Goal: Transaction & Acquisition: Purchase product/service

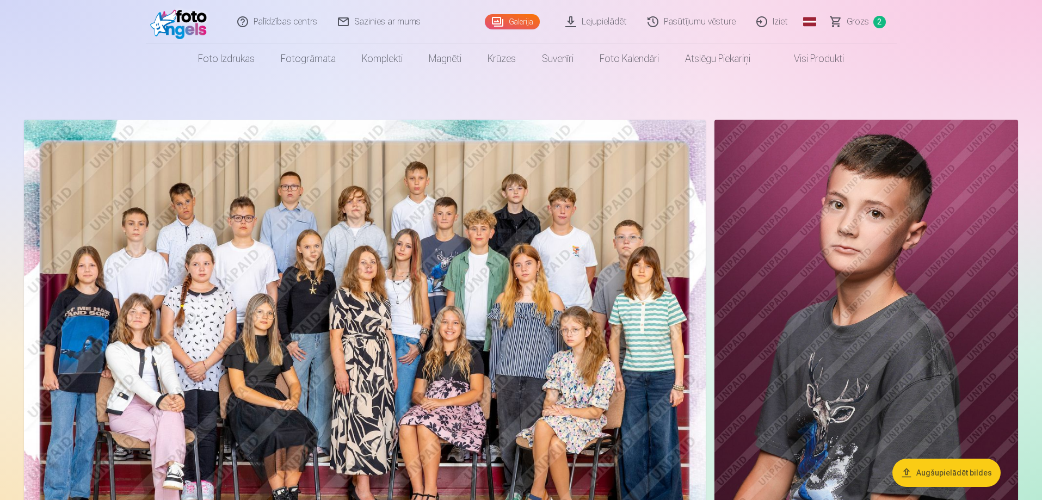
click at [849, 24] on span "Grozs" at bounding box center [858, 21] width 22 height 13
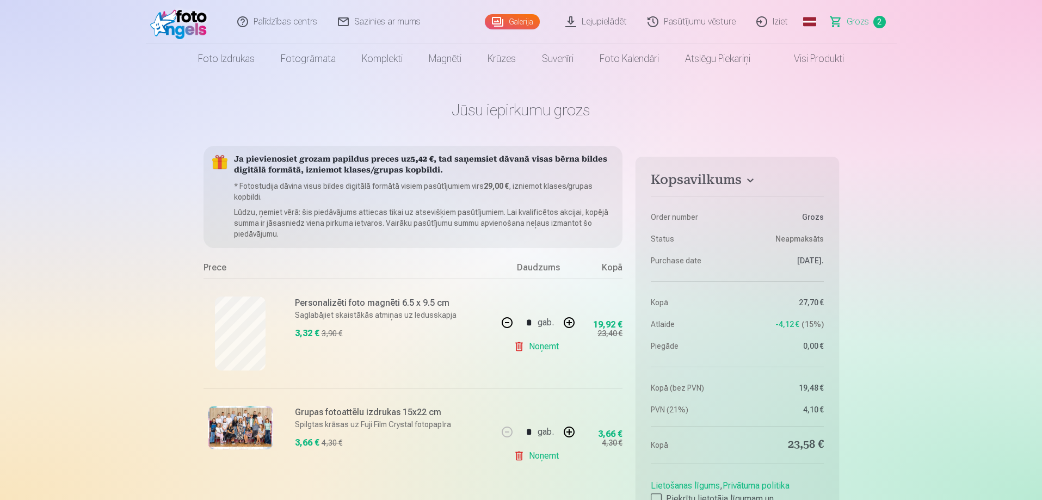
click at [523, 18] on link "Galerija" at bounding box center [512, 21] width 55 height 15
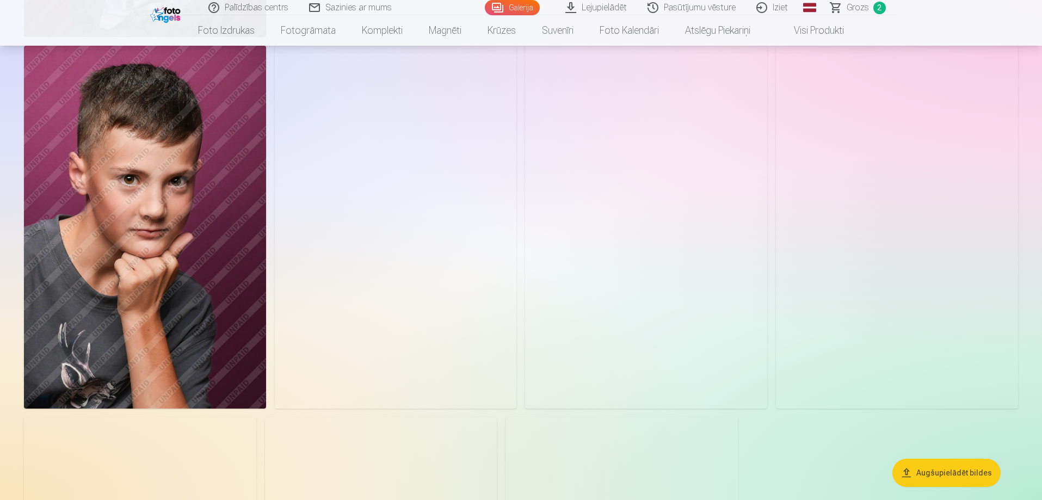
scroll to position [2068, 0]
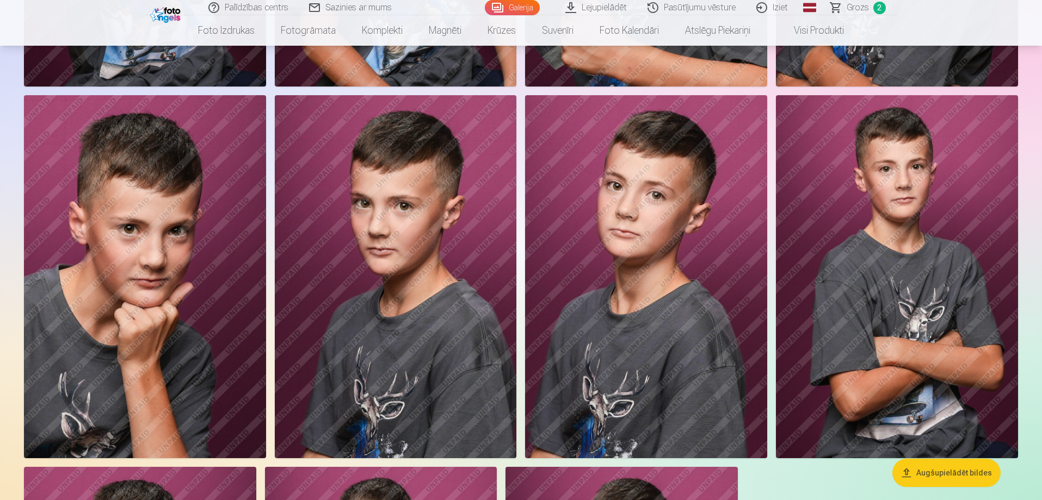
click at [857, 6] on span "Grozs" at bounding box center [858, 7] width 22 height 13
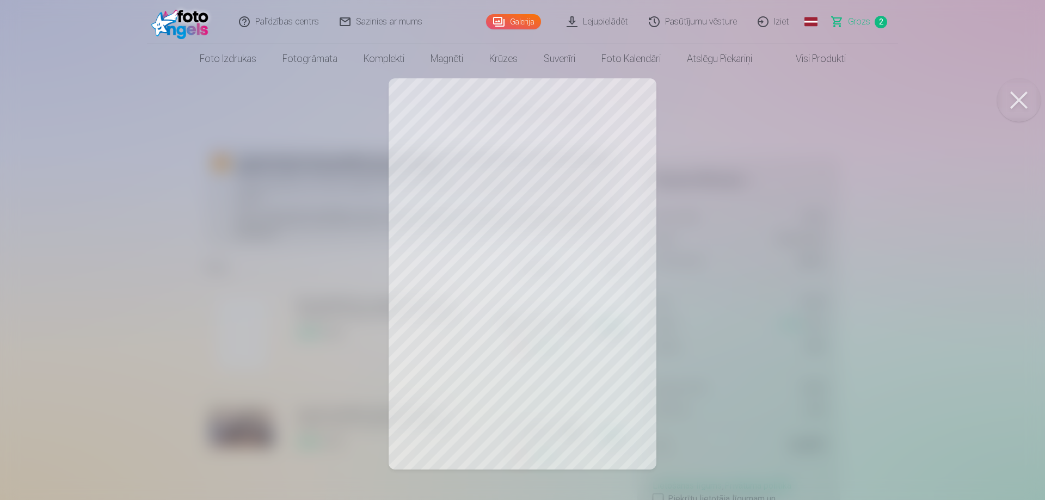
click at [1018, 97] on button at bounding box center [1019, 100] width 44 height 44
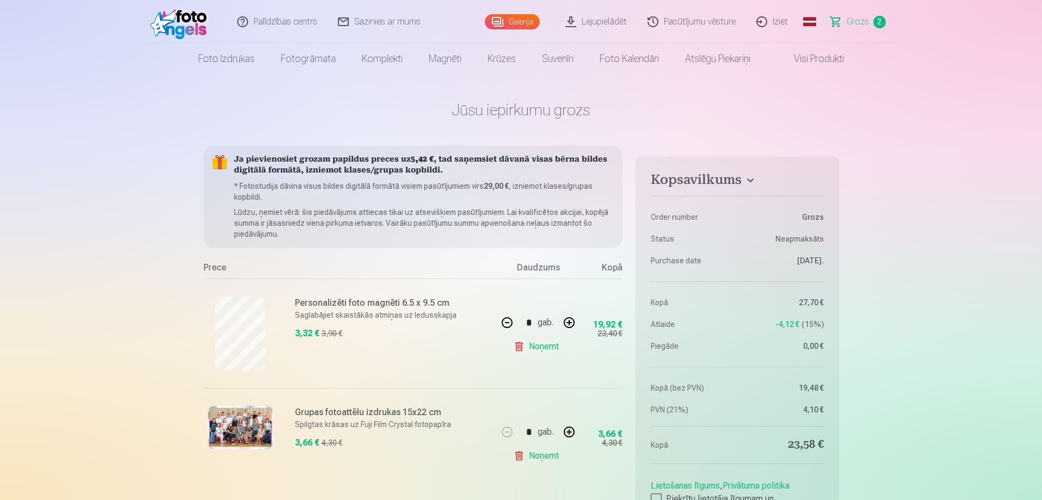
click at [518, 23] on link "Galerija" at bounding box center [512, 21] width 55 height 15
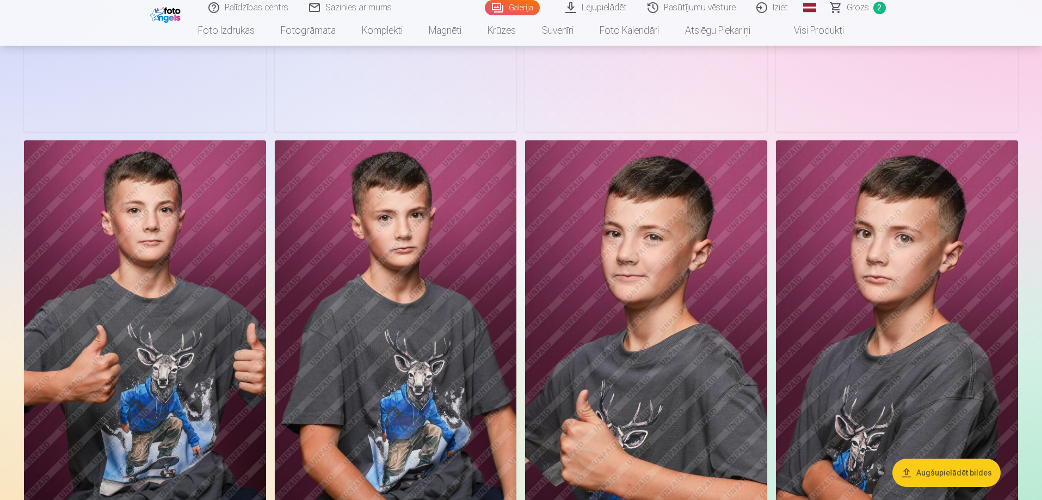
scroll to position [1633, 0]
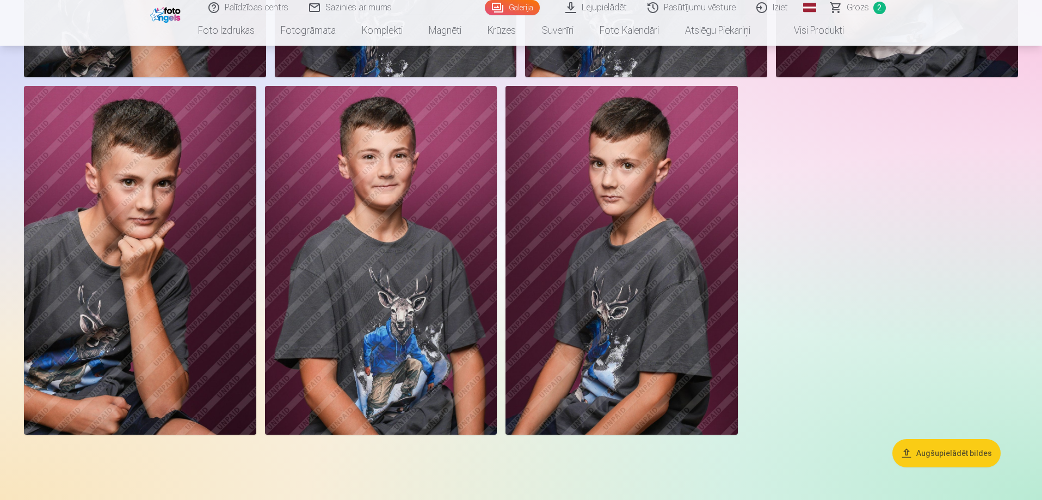
click at [186, 304] on img at bounding box center [140, 260] width 232 height 348
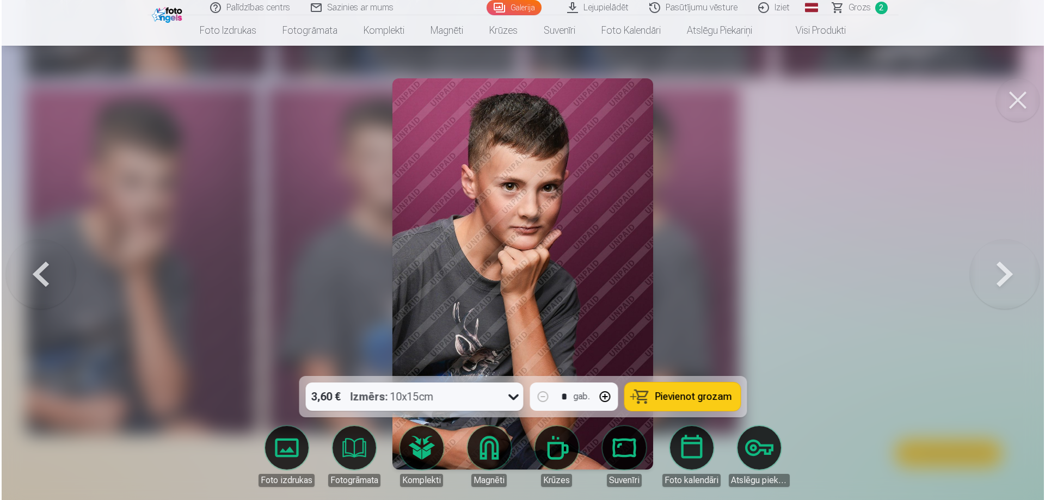
scroll to position [2454, 0]
click at [661, 398] on span "Pievienot grozam" at bounding box center [693, 397] width 77 height 10
click at [859, 4] on span "Grozs" at bounding box center [859, 7] width 22 height 13
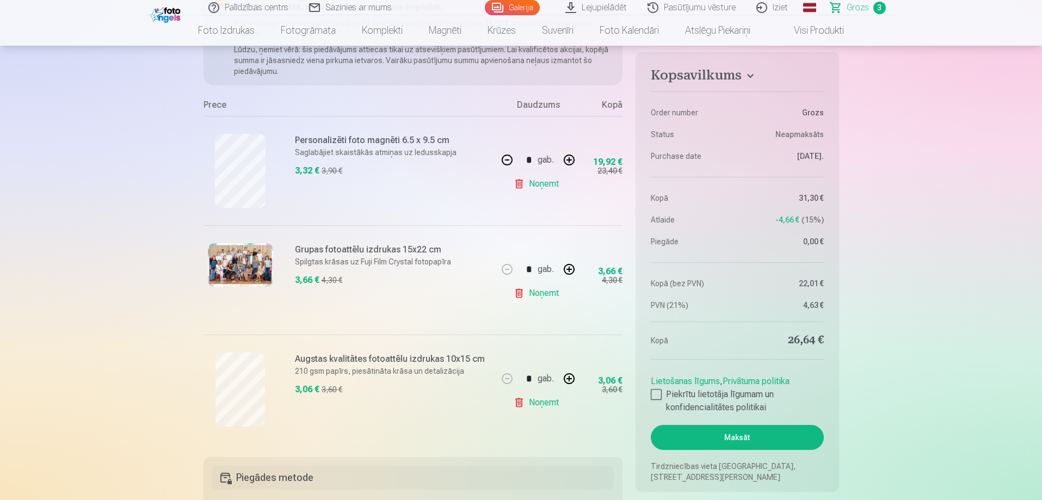
scroll to position [163, 0]
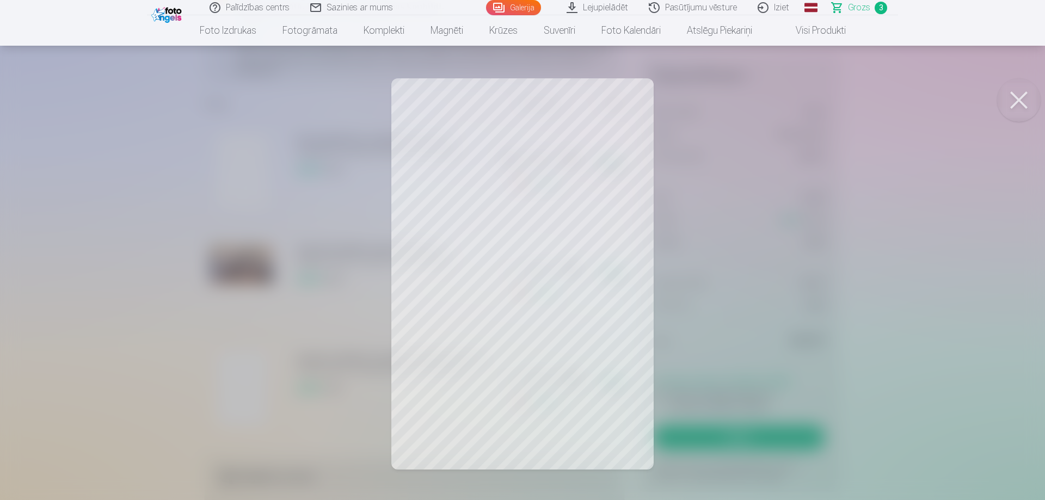
click at [1023, 97] on button at bounding box center [1019, 100] width 44 height 44
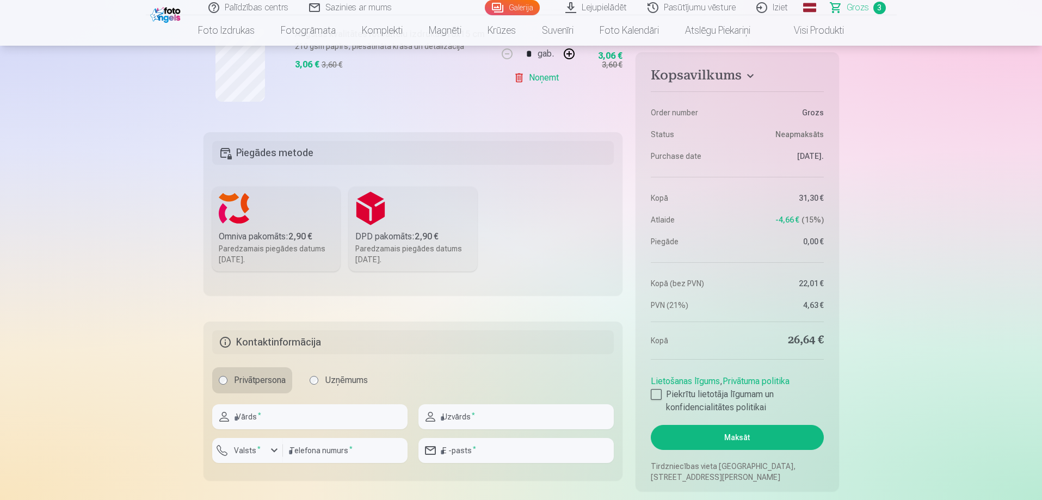
scroll to position [490, 0]
click at [251, 243] on div "Paredzamais piegādes datums [DATE]." at bounding box center [276, 252] width 115 height 22
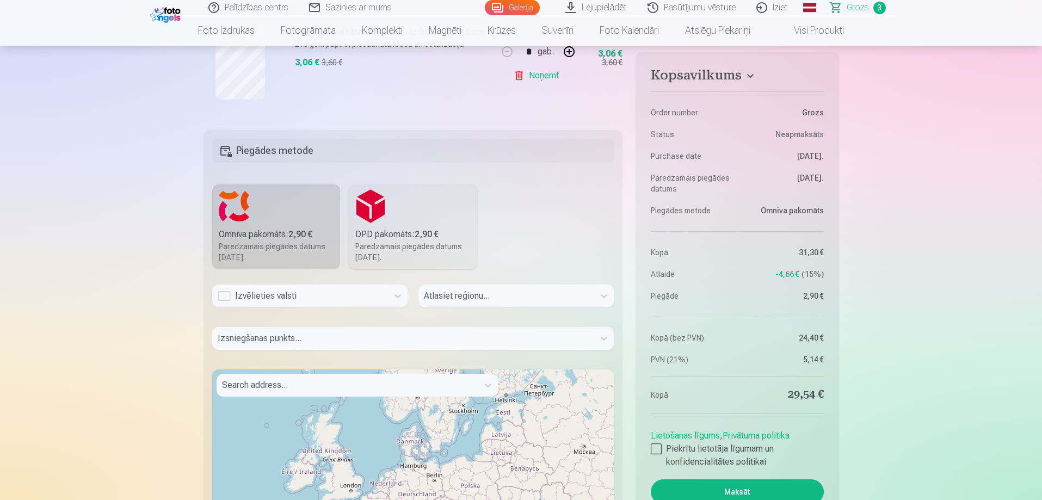
click at [337, 299] on div "Izvēlieties valsti" at bounding box center [300, 296] width 165 height 13
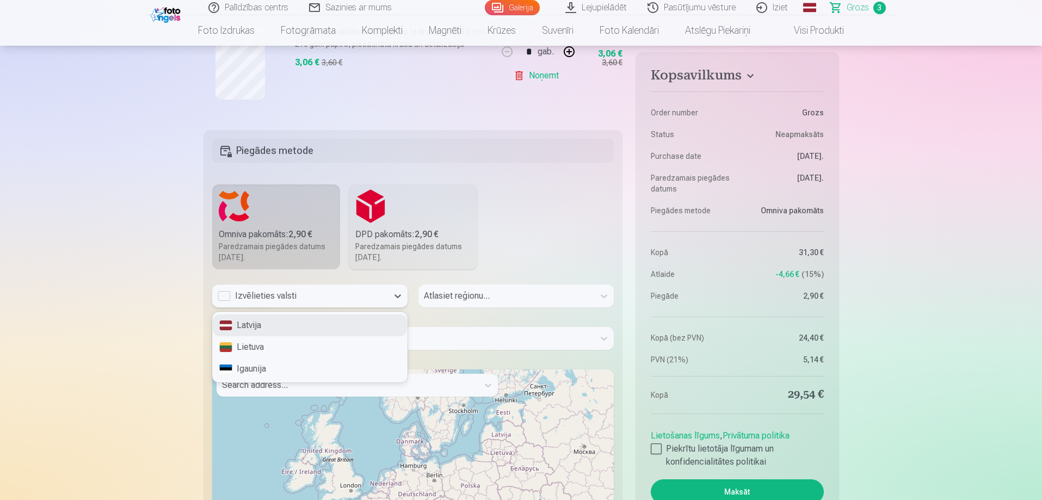
click at [295, 323] on div "Latvija" at bounding box center [310, 326] width 194 height 22
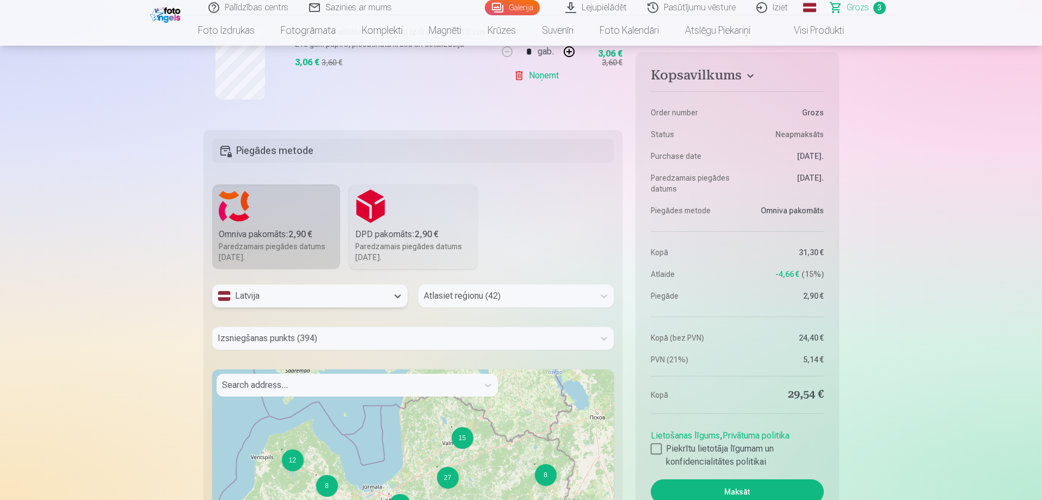
click at [553, 290] on div at bounding box center [506, 295] width 165 height 15
type input "*****"
click at [523, 321] on div "[GEOGRAPHIC_DATA]" at bounding box center [516, 326] width 194 height 22
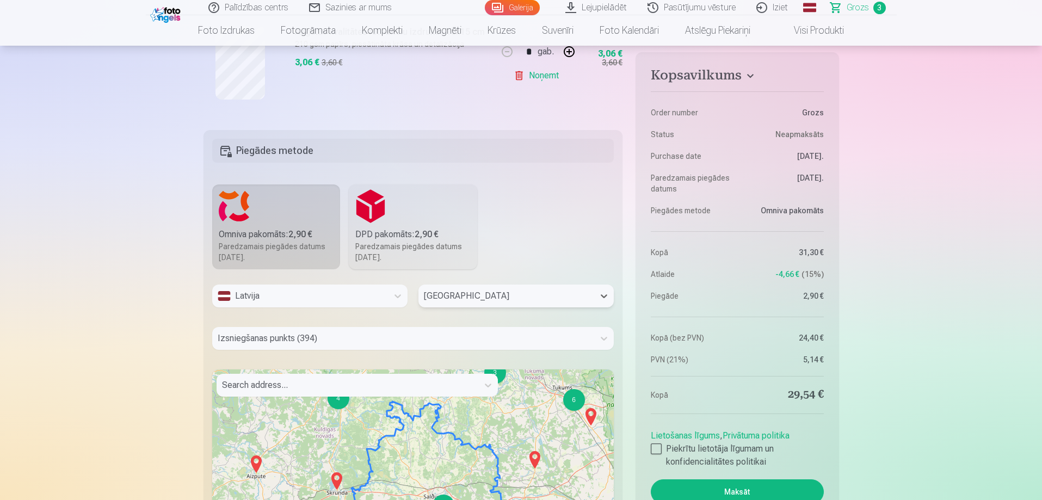
scroll to position [513, 0]
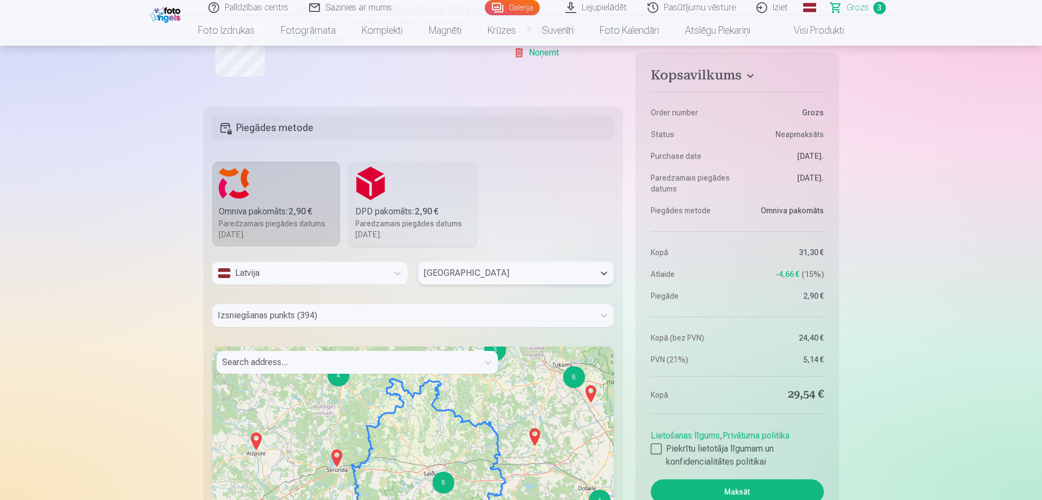
click at [392, 327] on div "Izsniegšanas punkts (394)" at bounding box center [413, 315] width 402 height 23
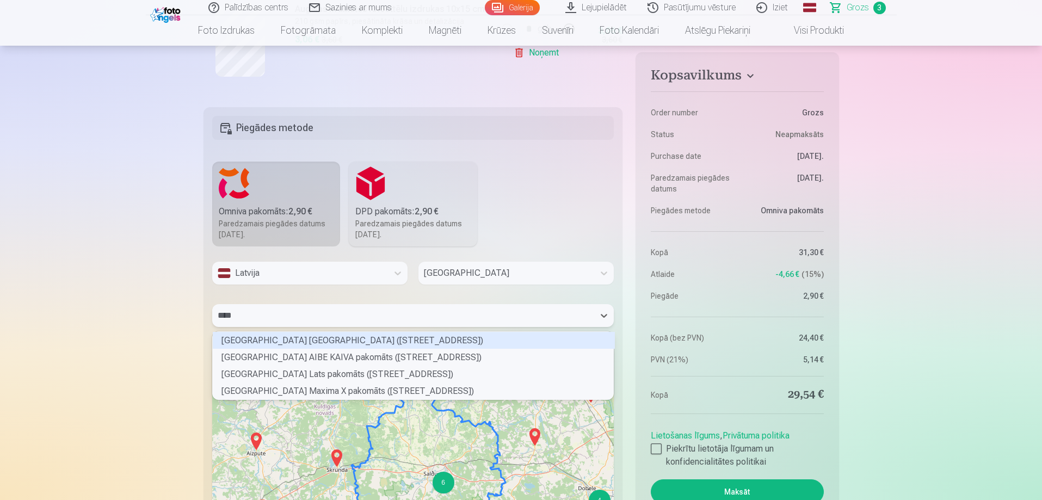
scroll to position [65, 398]
type input "******"
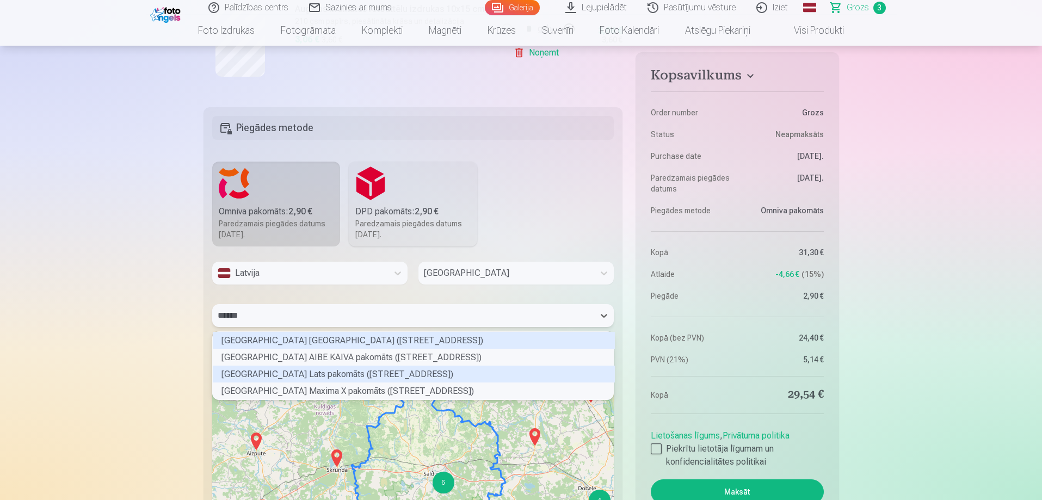
click at [383, 367] on div "[GEOGRAPHIC_DATA] Lats pakomāts ([STREET_ADDRESS])" at bounding box center [414, 374] width 402 height 17
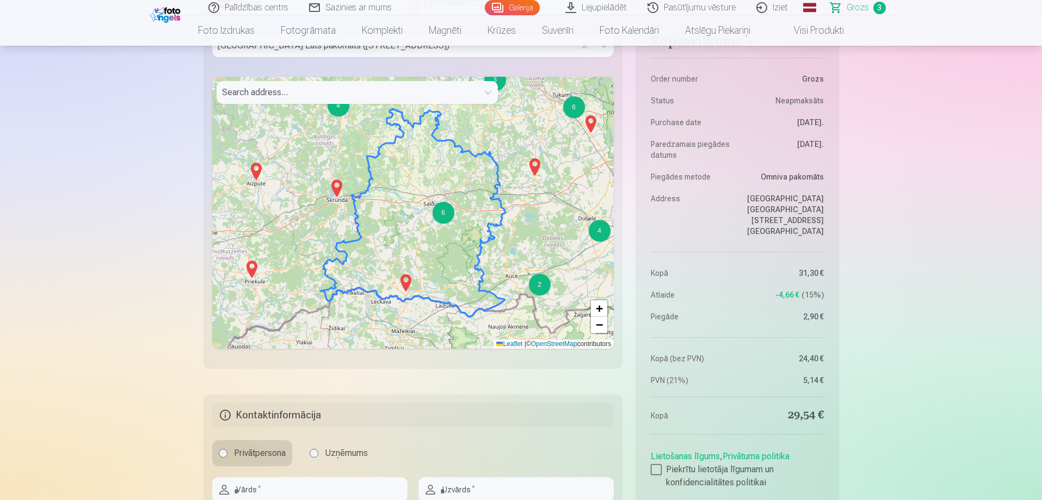
scroll to position [894, 0]
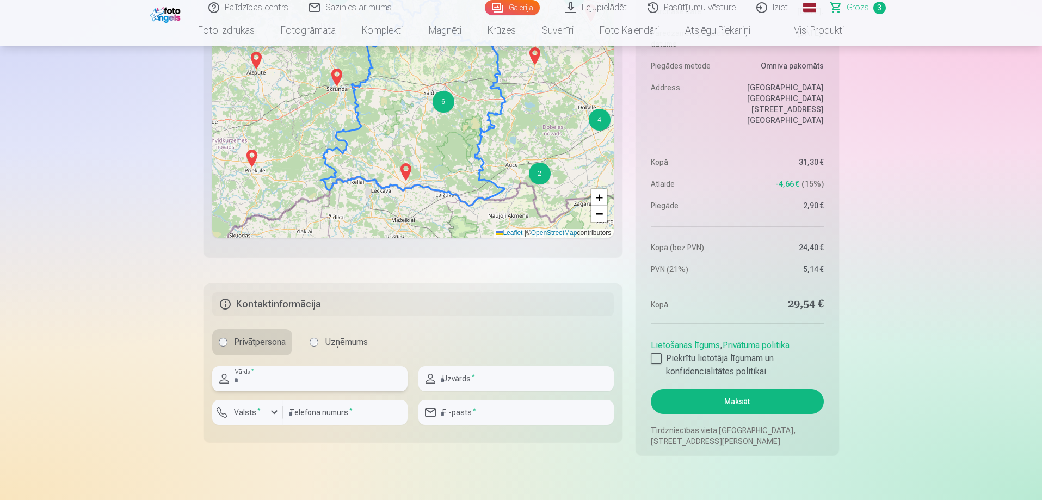
click at [263, 379] on input "text" at bounding box center [309, 378] width 195 height 25
type input "******"
click at [473, 376] on input "text" at bounding box center [515, 378] width 195 height 25
type input "*********"
click at [336, 414] on input "number" at bounding box center [345, 412] width 125 height 25
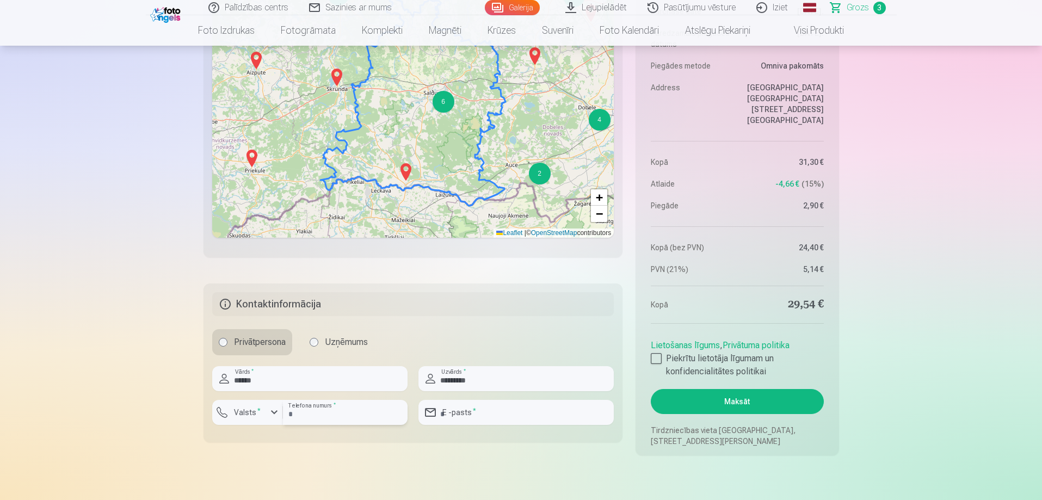
type input "********"
type input "**********"
click at [245, 416] on label "Valsts *" at bounding box center [247, 412] width 35 height 11
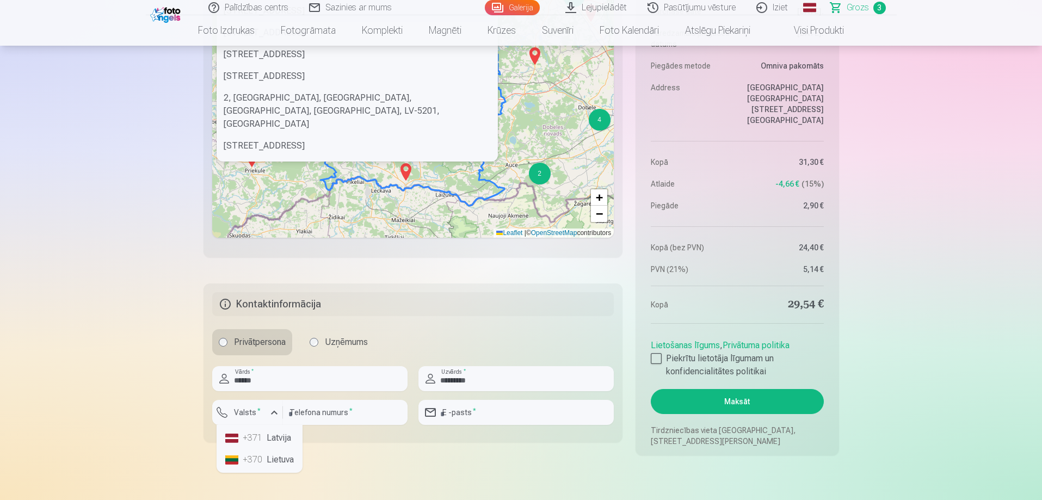
click at [247, 433] on div "+371" at bounding box center [254, 438] width 22 height 13
click at [491, 422] on input "email" at bounding box center [515, 412] width 195 height 25
type input "**********"
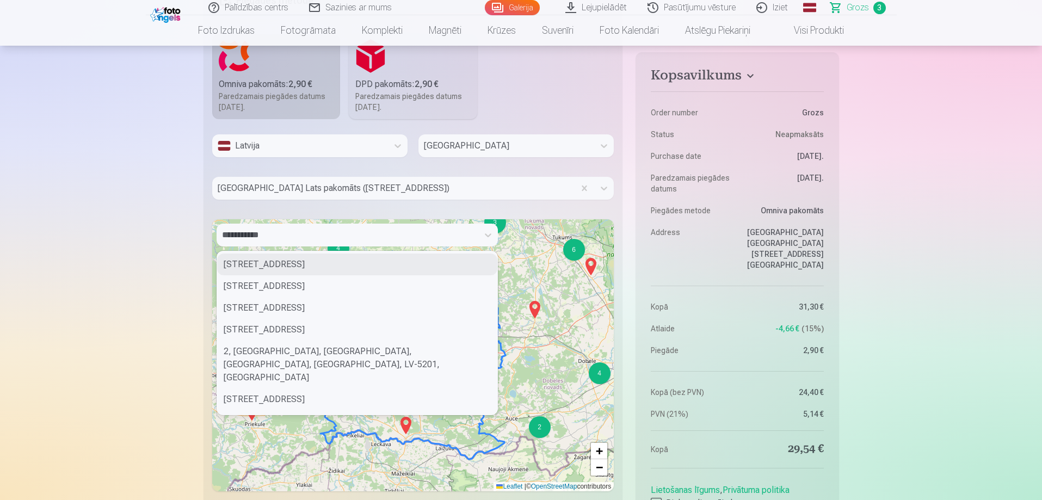
scroll to position [621, 0]
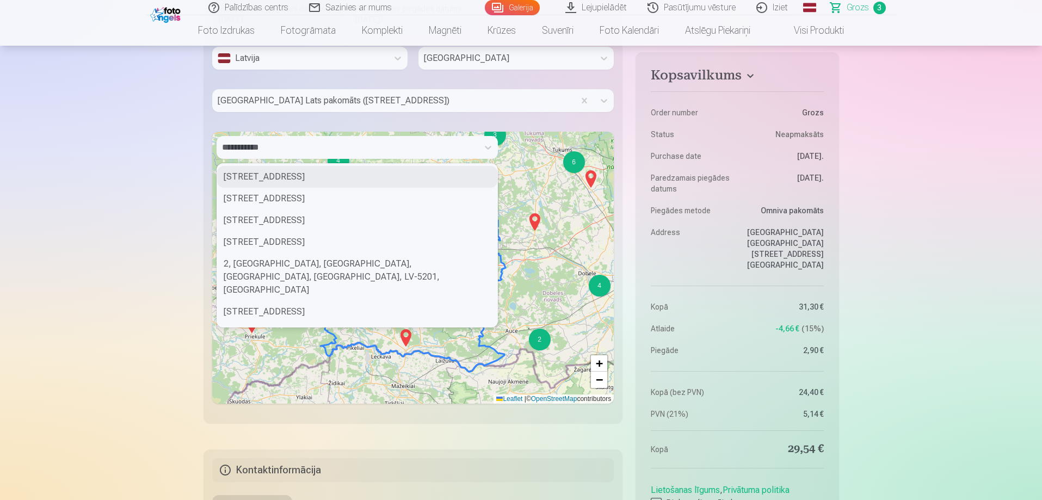
scroll to position [730, 0]
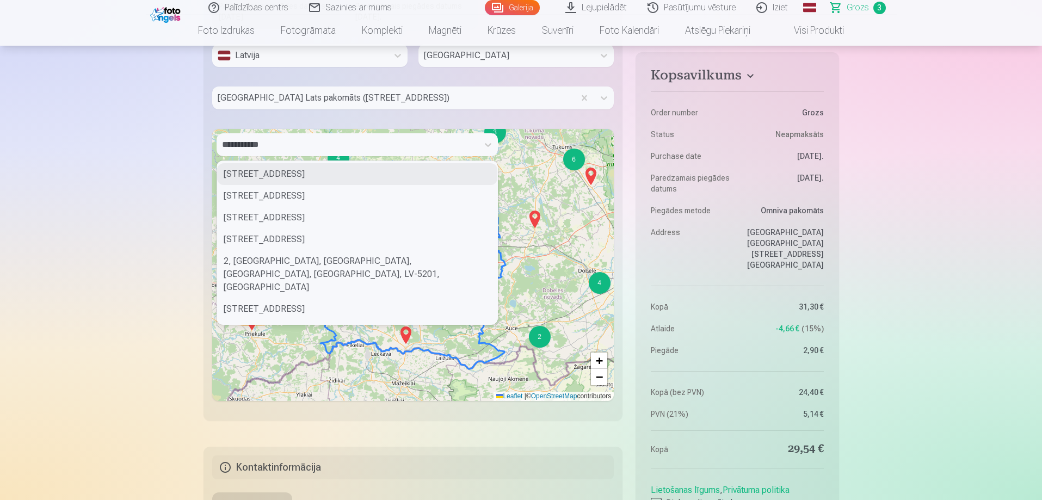
click at [658, 498] on div at bounding box center [656, 503] width 11 height 11
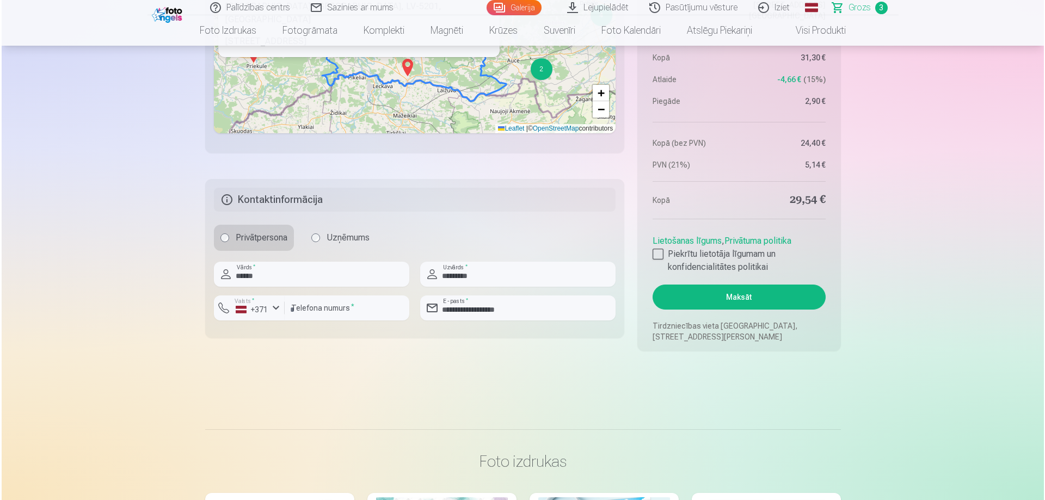
scroll to position [1002, 0]
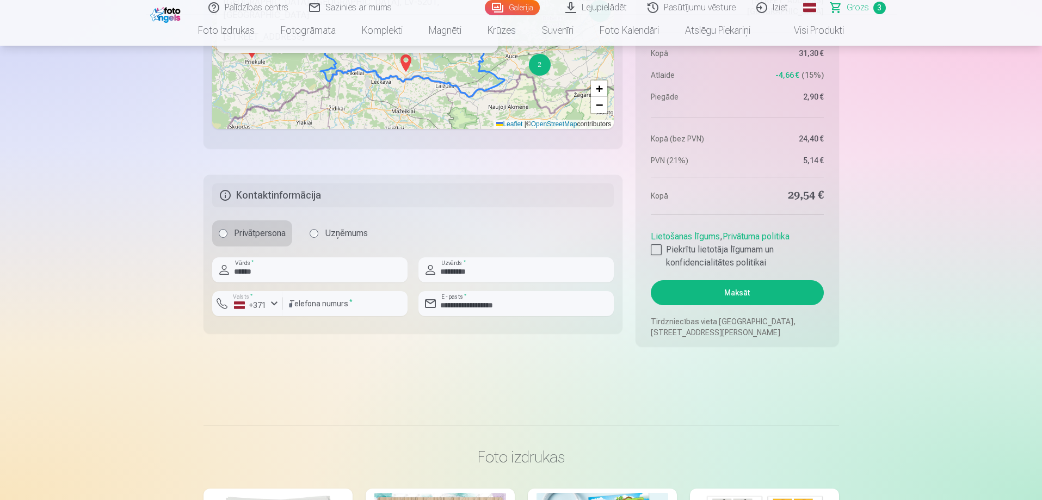
click at [746, 293] on button "Maksāt" at bounding box center [737, 292] width 173 height 25
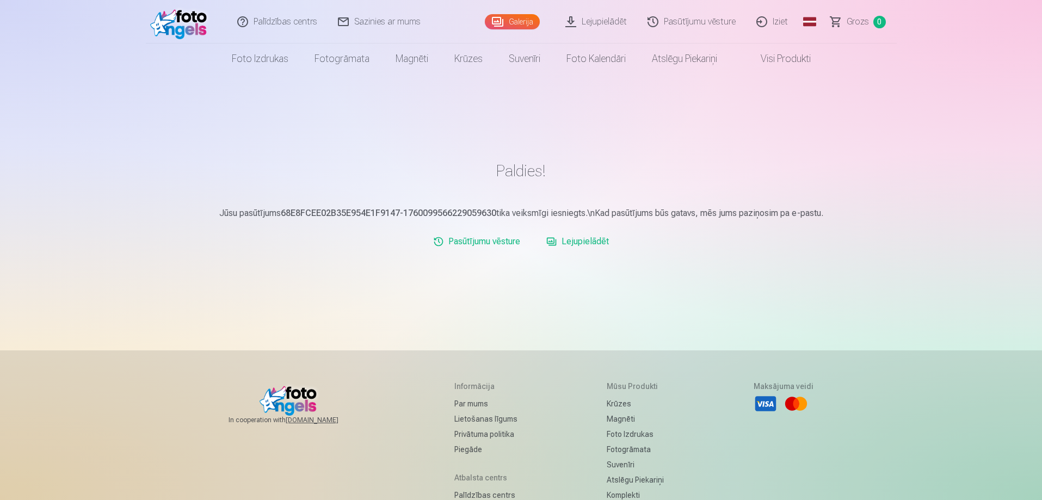
click at [780, 20] on link "Iziet" at bounding box center [773, 22] width 52 height 44
